Goal: Information Seeking & Learning: Learn about a topic

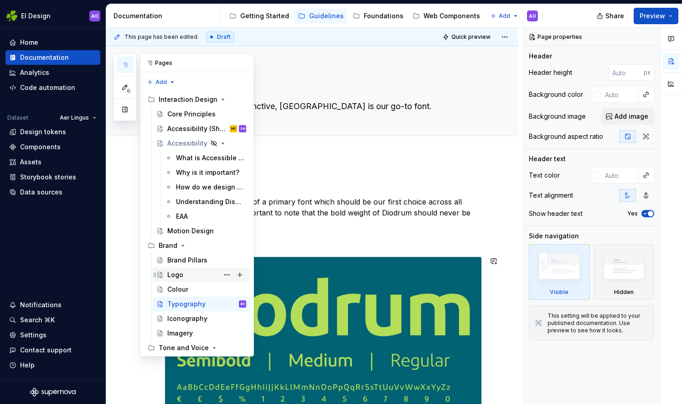
click at [181, 274] on div "Logo" at bounding box center [175, 274] width 16 height 9
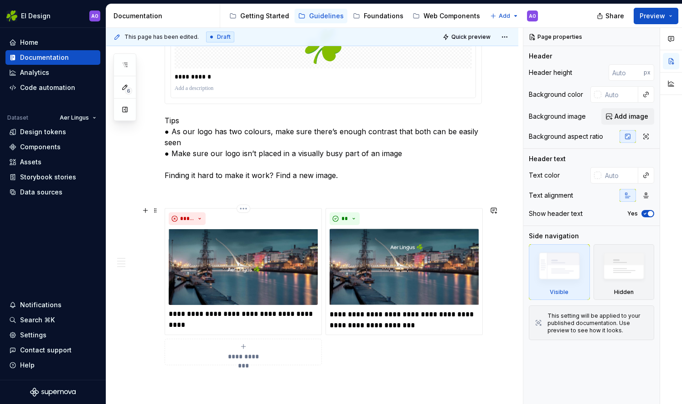
scroll to position [729, 0]
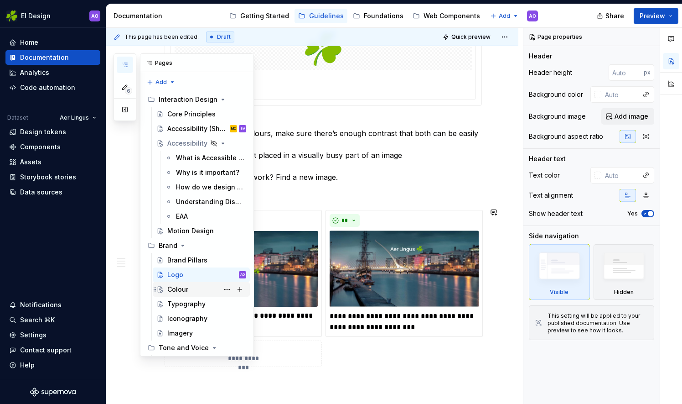
click at [186, 286] on div "Colour" at bounding box center [177, 289] width 21 height 9
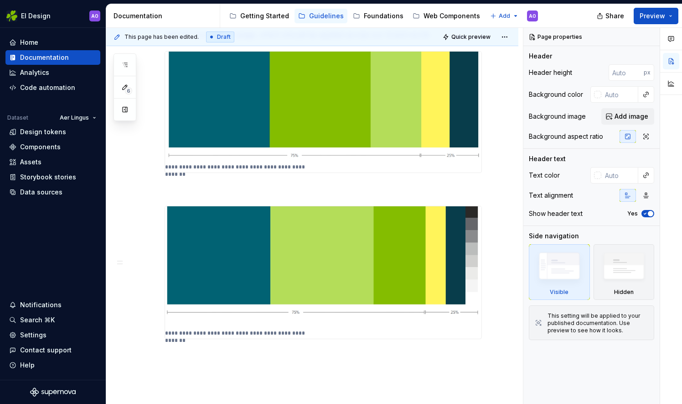
scroll to position [730, 0]
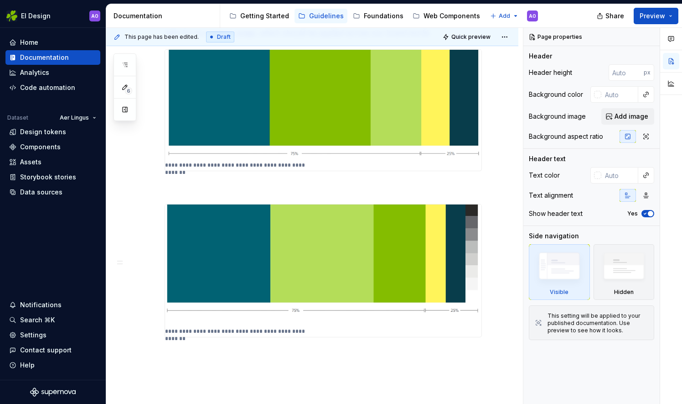
click at [124, 52] on div "**********" at bounding box center [314, 216] width 417 height 376
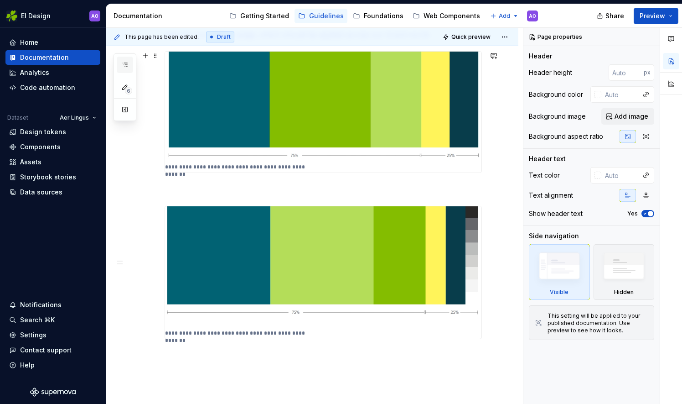
click at [123, 61] on icon "button" at bounding box center [124, 64] width 7 height 7
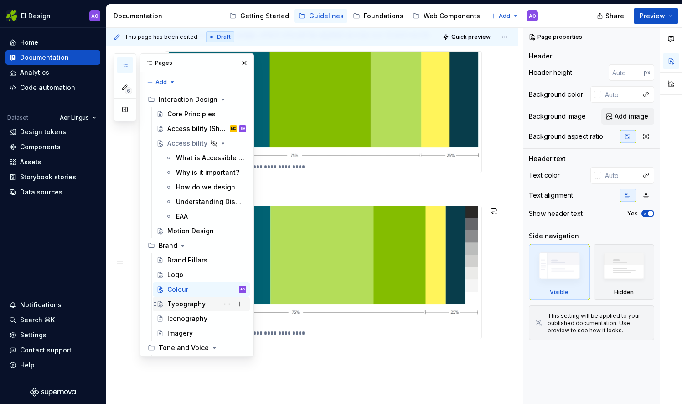
click at [177, 298] on div "Typography" at bounding box center [206, 303] width 79 height 13
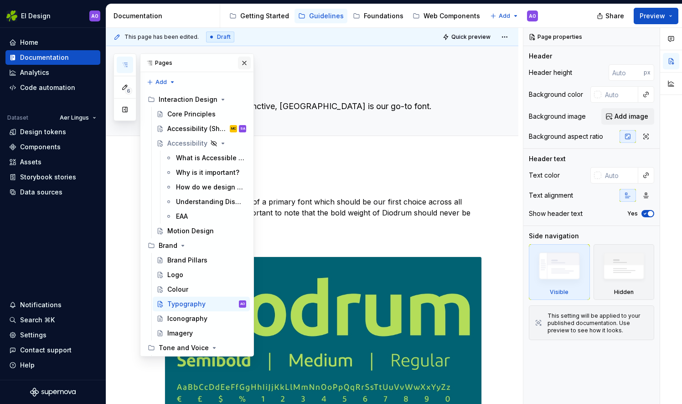
click at [239, 67] on button "button" at bounding box center [244, 63] width 13 height 13
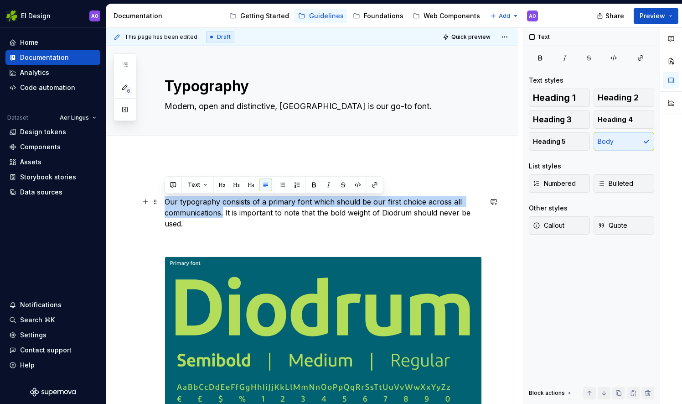
drag, startPoint x: 223, startPoint y: 213, endPoint x: 160, endPoint y: 175, distance: 73.5
click at [159, 197] on div "Font Our typography consists of a primary font which should be our first choice…" at bounding box center [312, 348] width 412 height 385
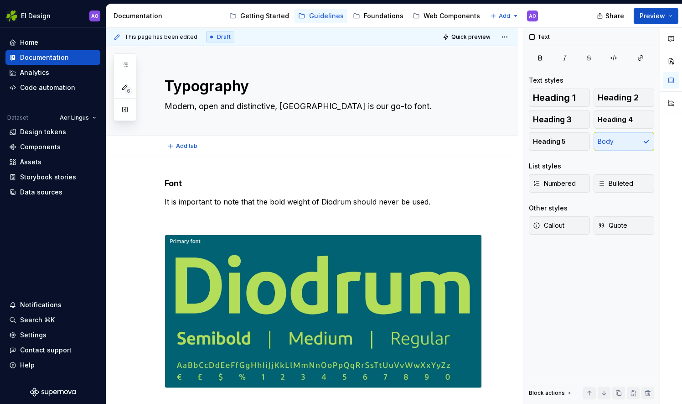
type textarea "*"
click at [167, 201] on p "It is important to note that the bold weight of Diodrum should never be used." at bounding box center [324, 201] width 318 height 11
click at [341, 202] on p "It is important to note that the bold weight of Diodrum should never be used." at bounding box center [324, 201] width 318 height 11
click at [448, 206] on p "It is important to note that the bold weight of Diodrum should never be used." at bounding box center [324, 201] width 318 height 11
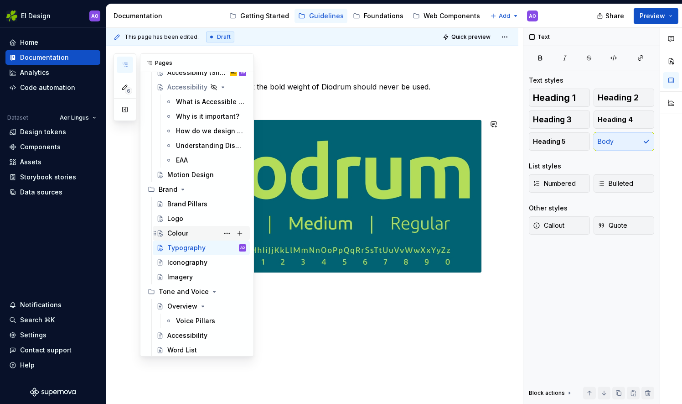
scroll to position [59, 0]
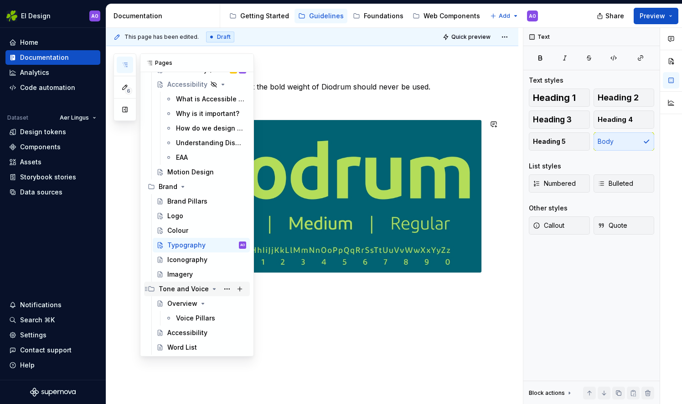
click at [211, 290] on icon "Page tree" at bounding box center [214, 288] width 7 height 7
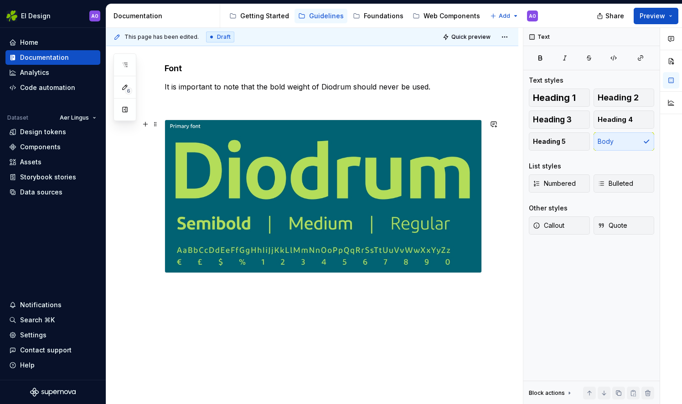
scroll to position [0, 0]
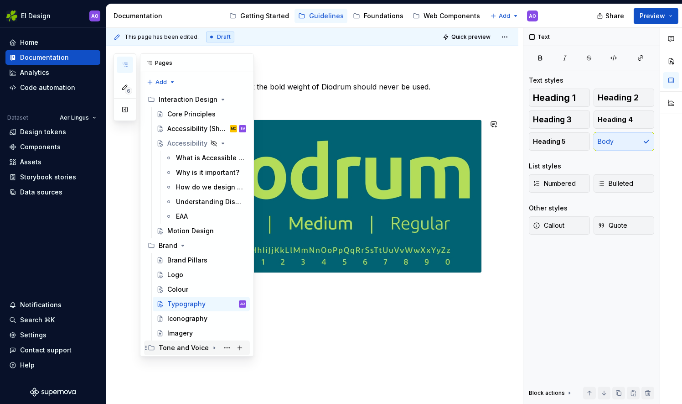
click at [212, 346] on icon "Page tree" at bounding box center [214, 347] width 7 height 7
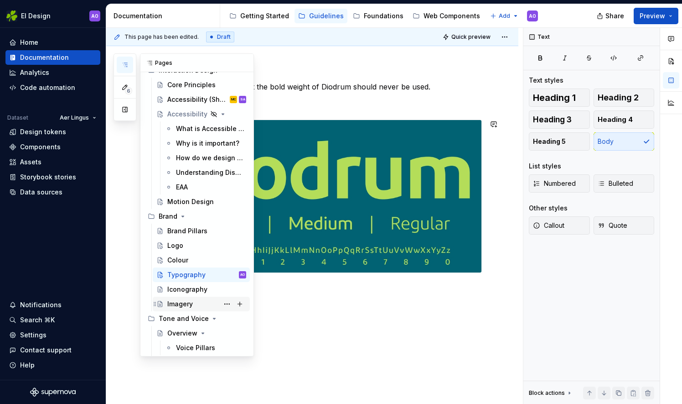
scroll to position [59, 0]
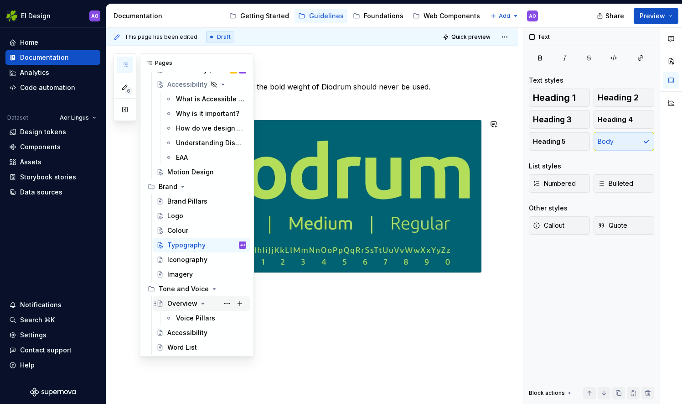
click at [200, 303] on icon "Page tree" at bounding box center [202, 303] width 7 height 7
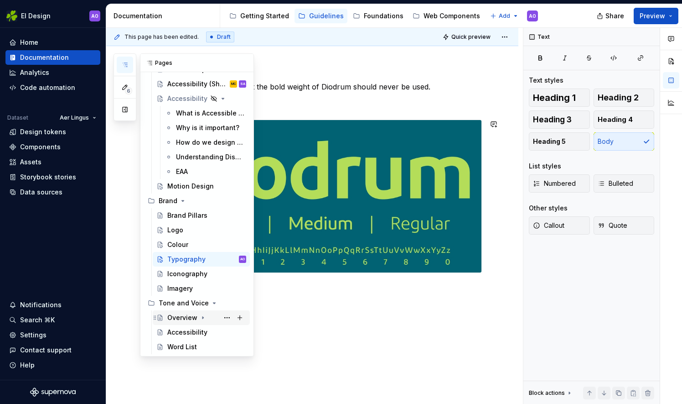
scroll to position [44, 0]
click at [204, 316] on icon "Page tree" at bounding box center [202, 317] width 7 height 7
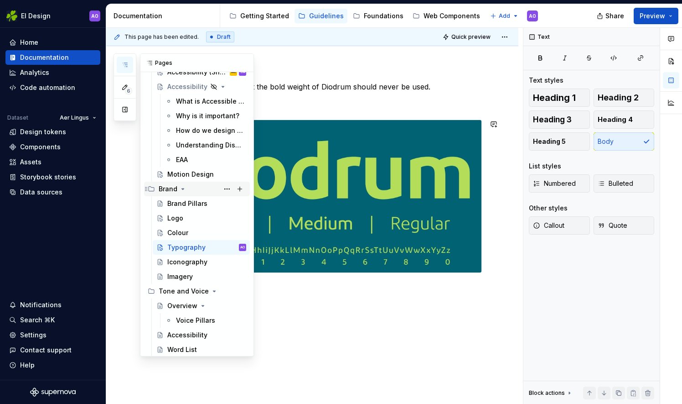
scroll to position [59, 0]
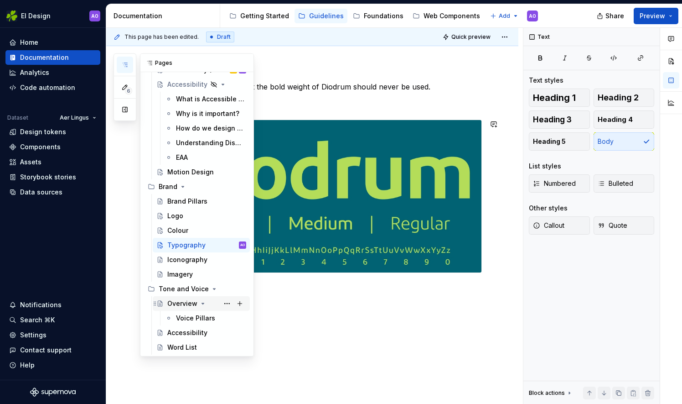
click at [200, 301] on icon "Page tree" at bounding box center [202, 303] width 7 height 7
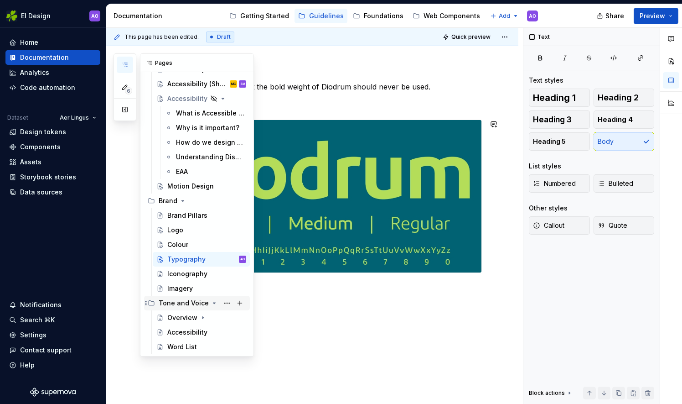
scroll to position [44, 0]
click at [211, 304] on icon "Page tree" at bounding box center [214, 303] width 7 height 7
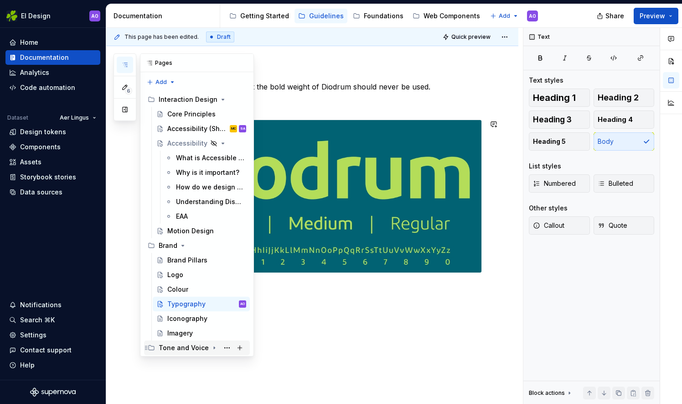
scroll to position [0, 0]
click at [205, 343] on div "Tone and Voice" at bounding box center [203, 347] width 88 height 13
click at [211, 344] on icon "Page tree" at bounding box center [214, 347] width 7 height 7
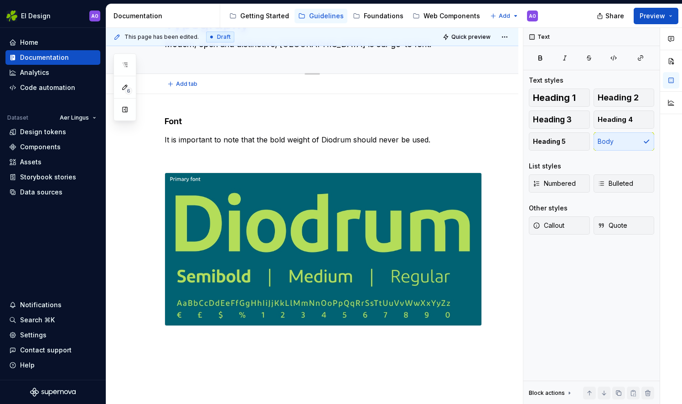
scroll to position [0, 0]
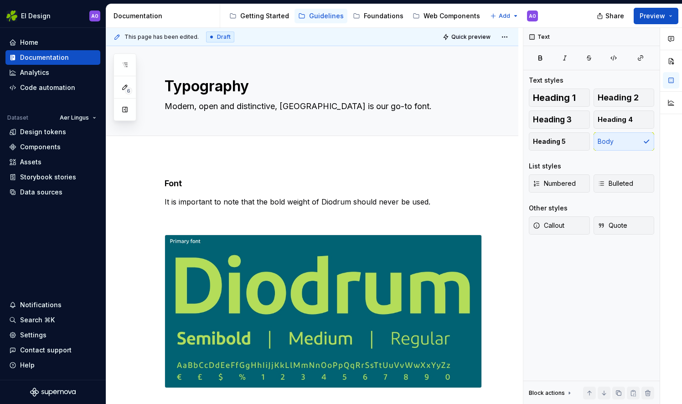
type textarea "*"
